Goal: Transaction & Acquisition: Purchase product/service

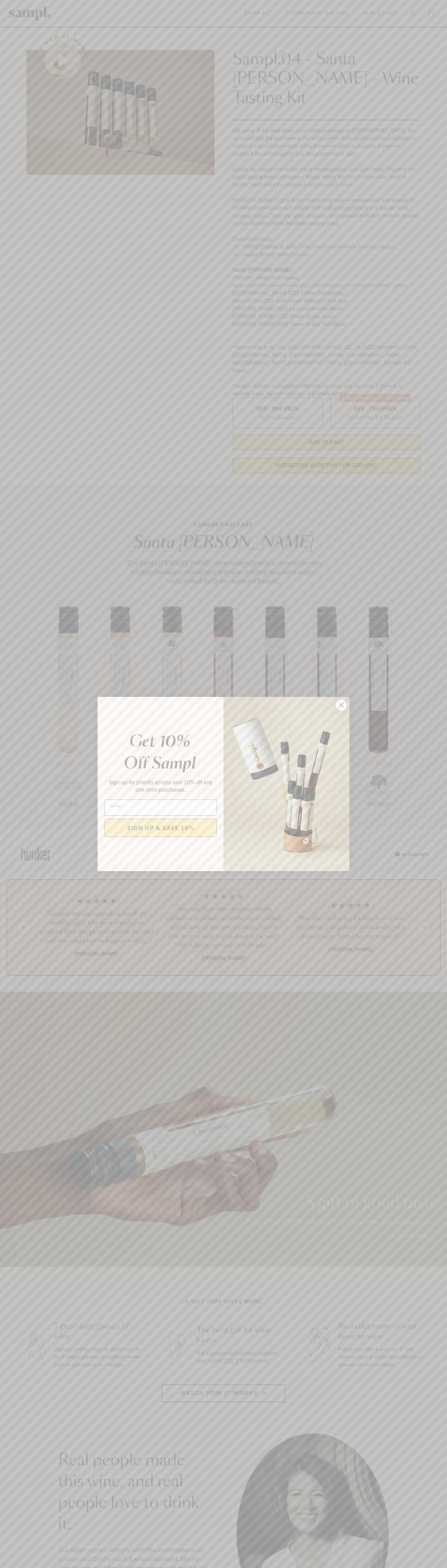
click at [341, 705] on icon "Close dialog" at bounding box center [341, 705] width 4 height 4
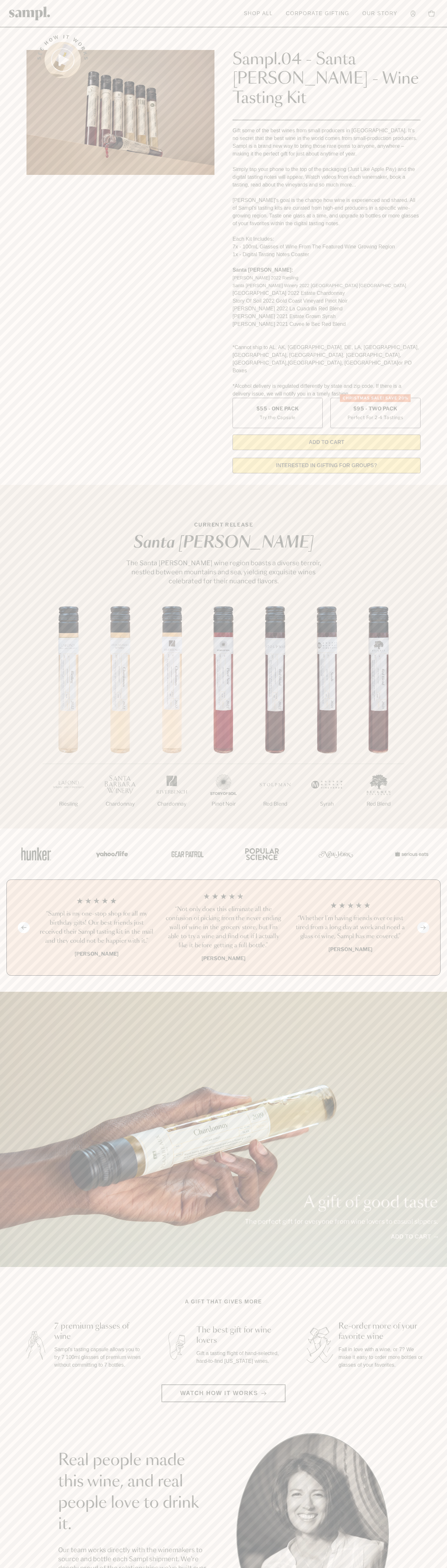
click at [280, 29] on div "Sampl.04 - Santa Barbara - Wine Tasting Kit Gift some of the best wines from sm…" at bounding box center [326, 237] width 188 height 424
click at [435, 1494] on section "Real people made this wine, and real people love to drink it. Our team works di…" at bounding box center [224, 1533] width 447 height 201
click at [300, 1567] on html "Skip to main content Toggle navigation menu Shop All Corporate Gifting Our Stor…" at bounding box center [224, 1304] width 447 height 2608
click at [18, 640] on div "1/7 Riesling 2/7 Chardonnay 3/7" at bounding box center [224, 717] width 447 height 222
click at [375, 398] on label "Christmas SALE! Save 20% $95 - Two Pack Perfect For 2-4 Tastings" at bounding box center [375, 413] width 90 height 30
